Goal: Task Accomplishment & Management: Use online tool/utility

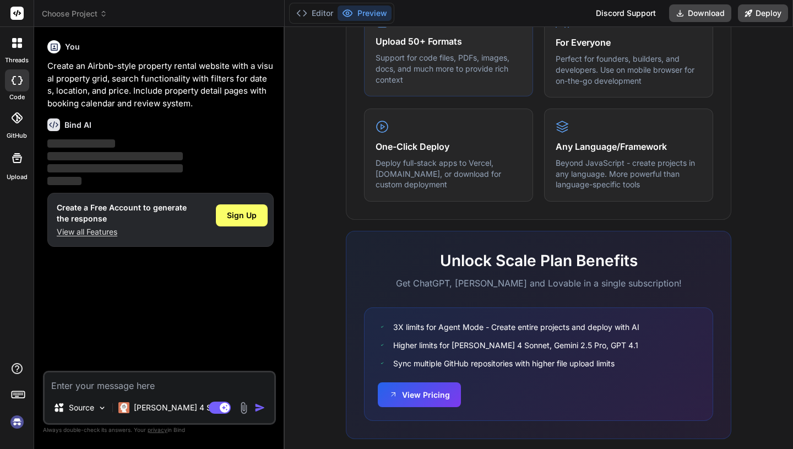
scroll to position [628, 0]
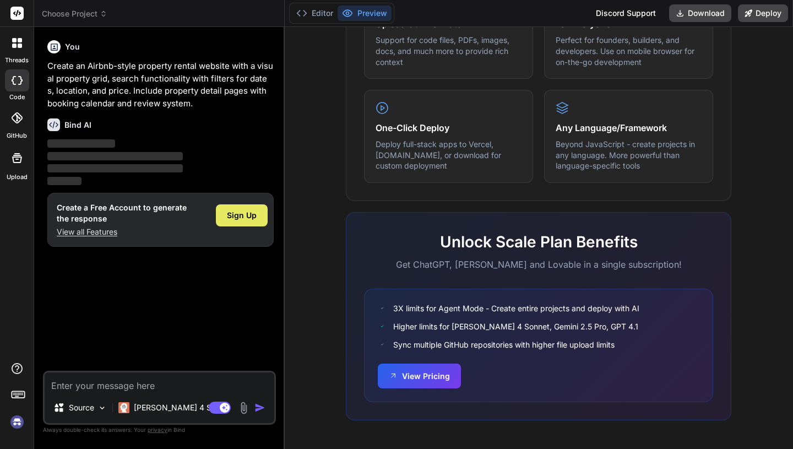
click at [224, 210] on div "Sign Up" at bounding box center [242, 215] width 52 height 22
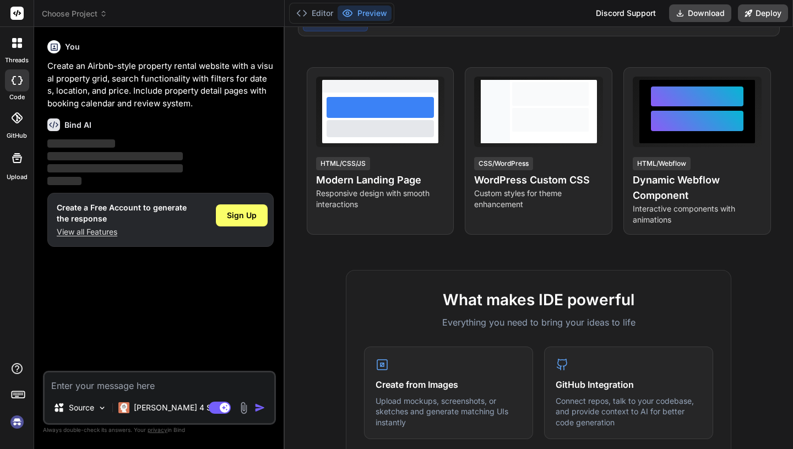
scroll to position [0, 0]
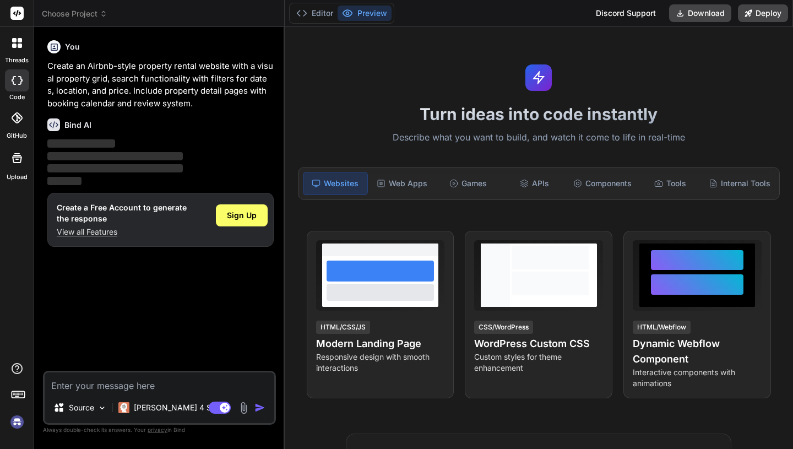
click at [23, 50] on div at bounding box center [17, 42] width 23 height 23
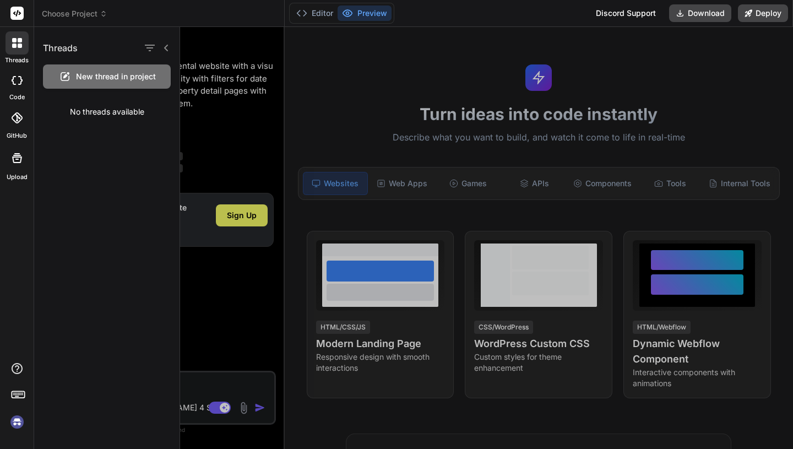
click at [15, 87] on div at bounding box center [17, 80] width 24 height 22
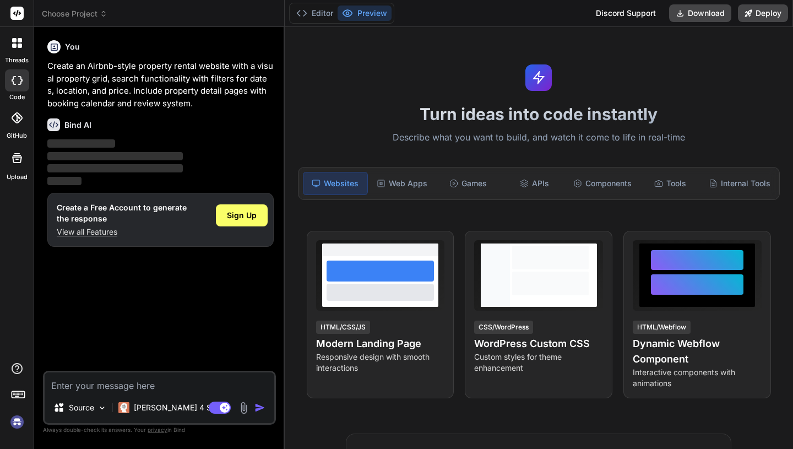
click at [15, 87] on div at bounding box center [17, 80] width 24 height 22
type textarea "x"
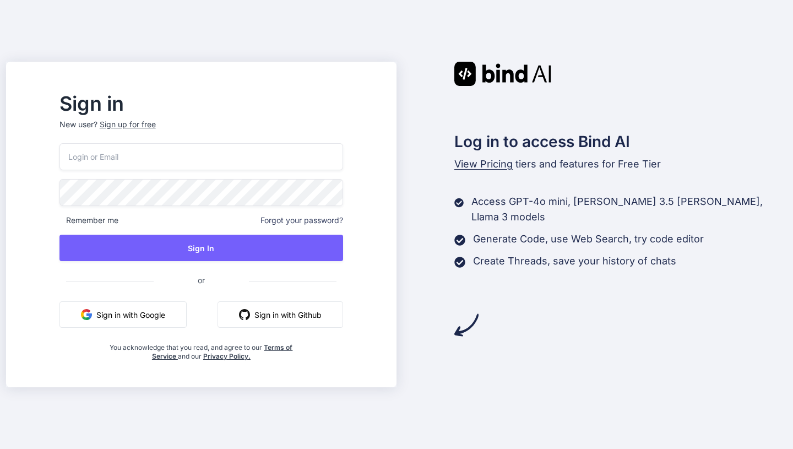
click at [168, 318] on button "Sign in with Google" at bounding box center [122, 314] width 127 height 26
click at [478, 162] on span "View Pricing" at bounding box center [483, 164] width 58 height 12
click at [472, 165] on span "View Pricing" at bounding box center [483, 164] width 58 height 12
click at [487, 169] on span "View Pricing" at bounding box center [483, 164] width 58 height 12
